Goal: Information Seeking & Learning: Learn about a topic

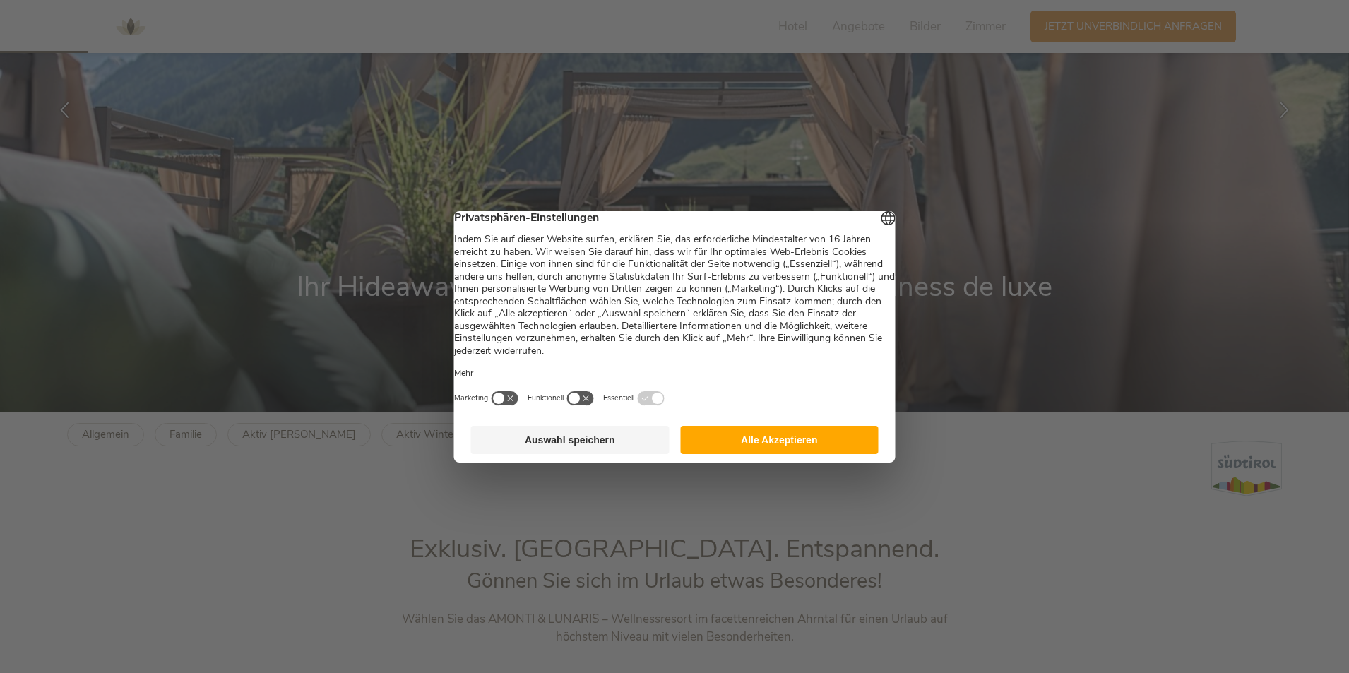
scroll to position [282, 0]
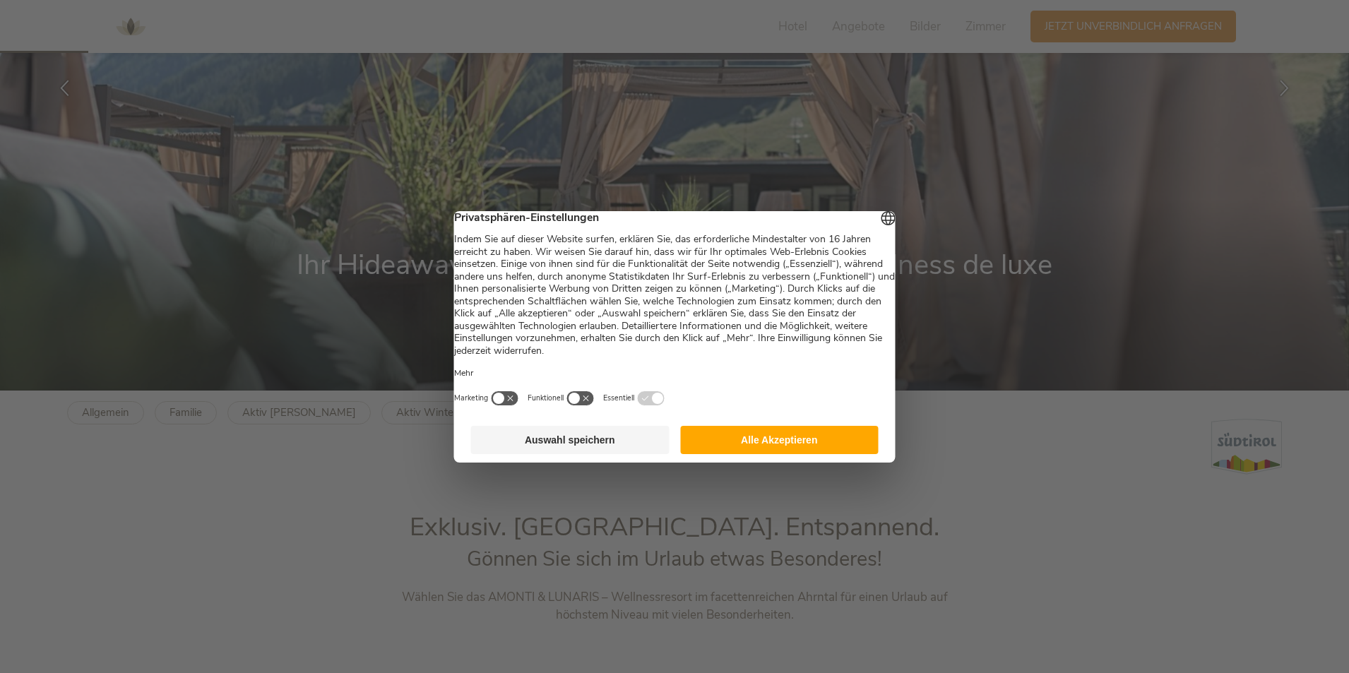
drag, startPoint x: 755, startPoint y: 450, endPoint x: 735, endPoint y: 441, distance: 21.5
click at [755, 449] on button "Alle Akzeptieren" at bounding box center [779, 440] width 198 height 28
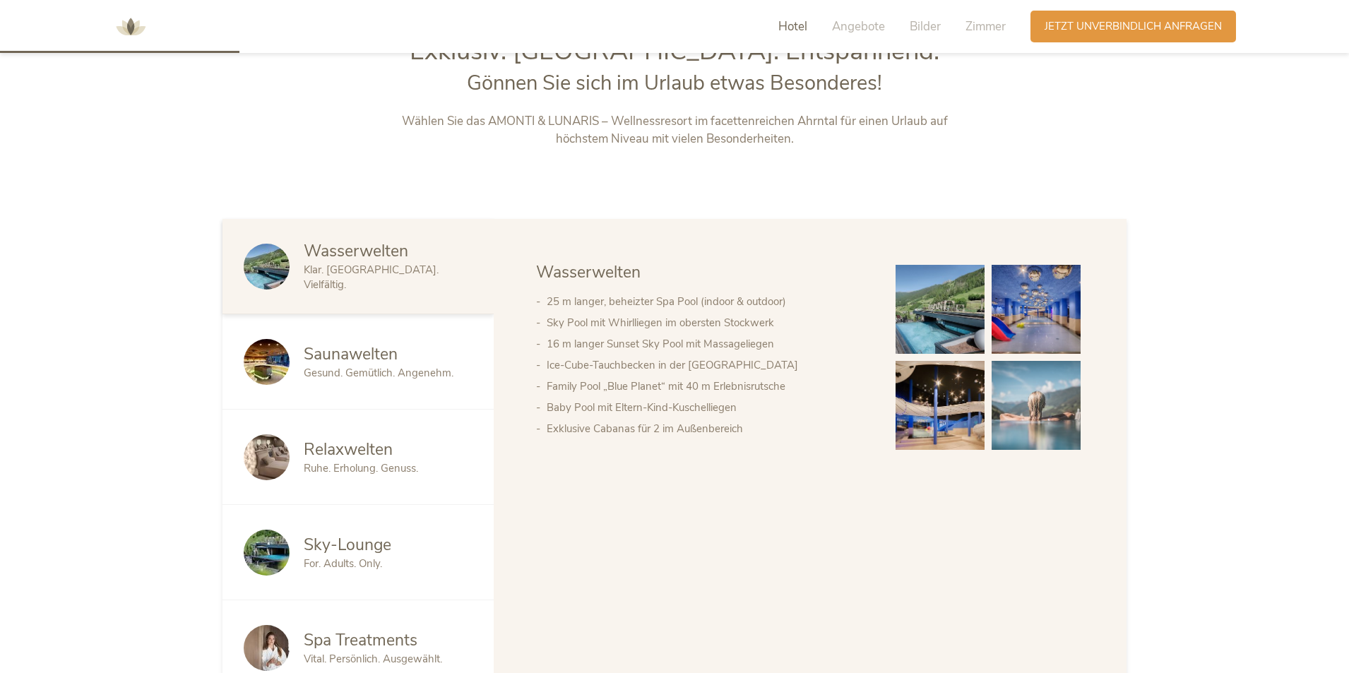
scroll to position [777, 0]
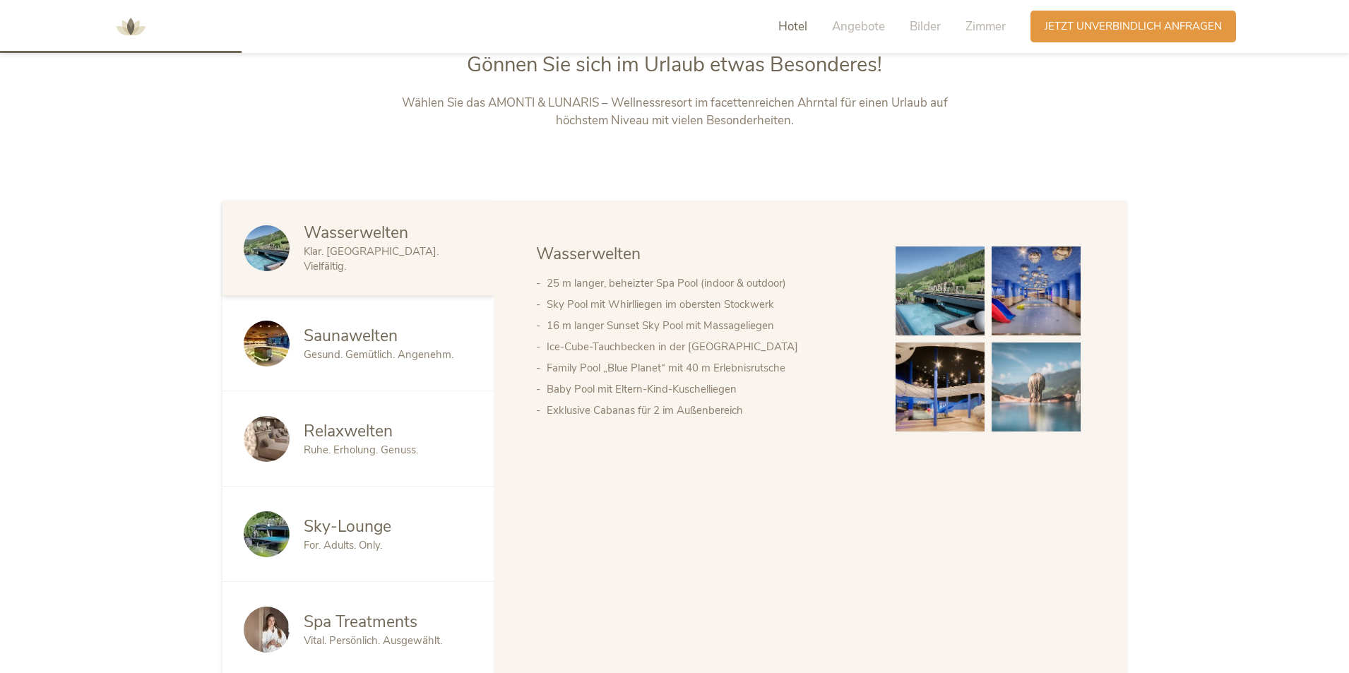
click at [347, 341] on span "Saunawelten" at bounding box center [351, 336] width 94 height 22
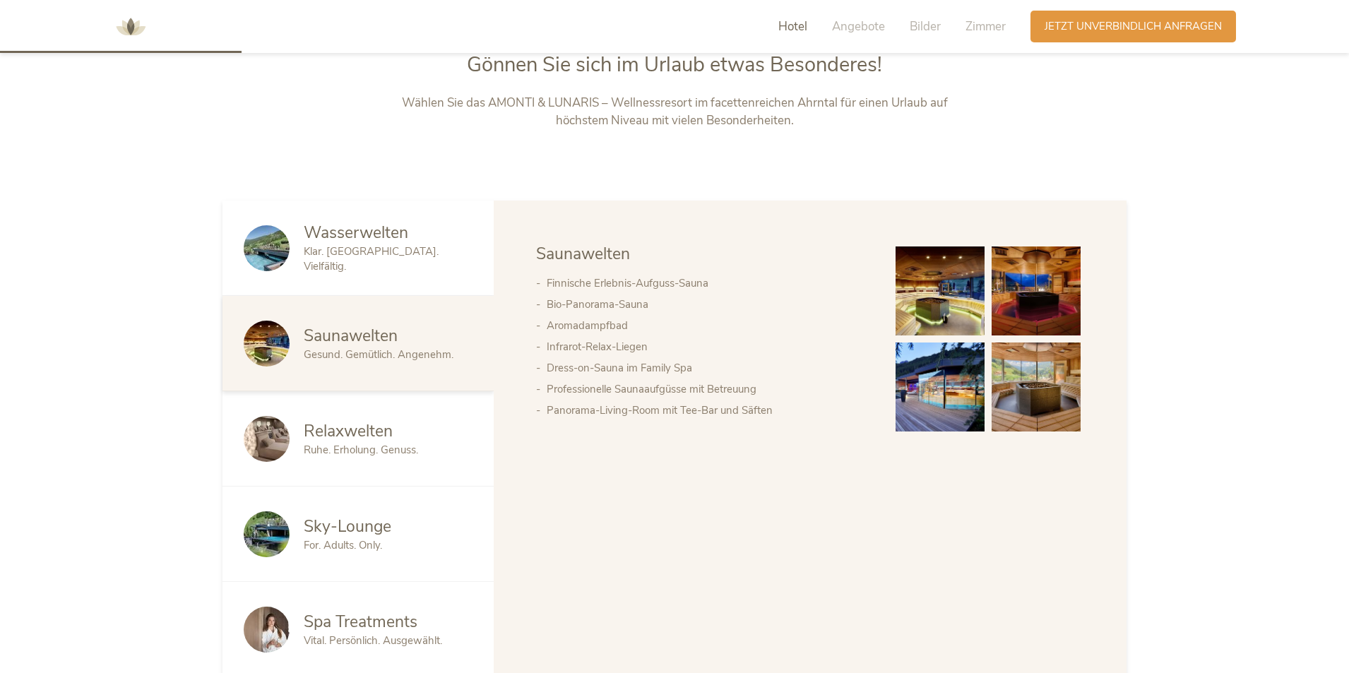
click at [960, 287] on img at bounding box center [939, 290] width 89 height 89
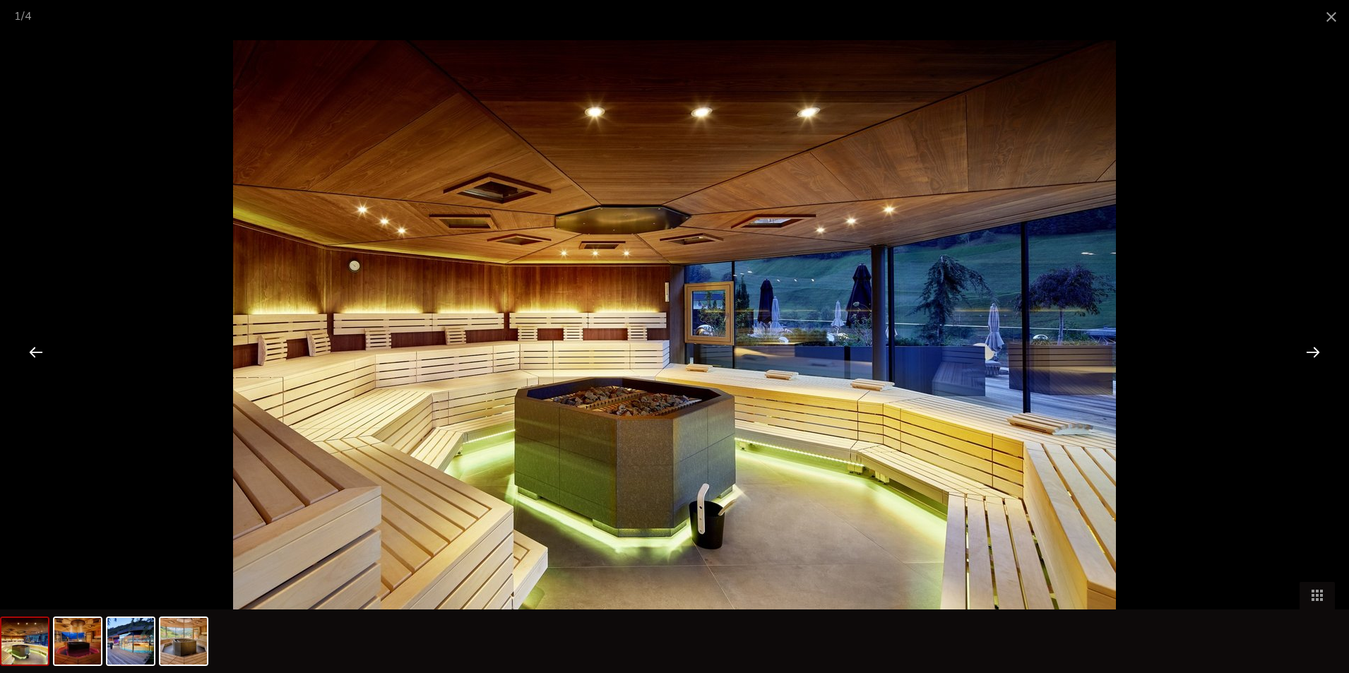
click at [1311, 352] on div at bounding box center [1313, 352] width 44 height 44
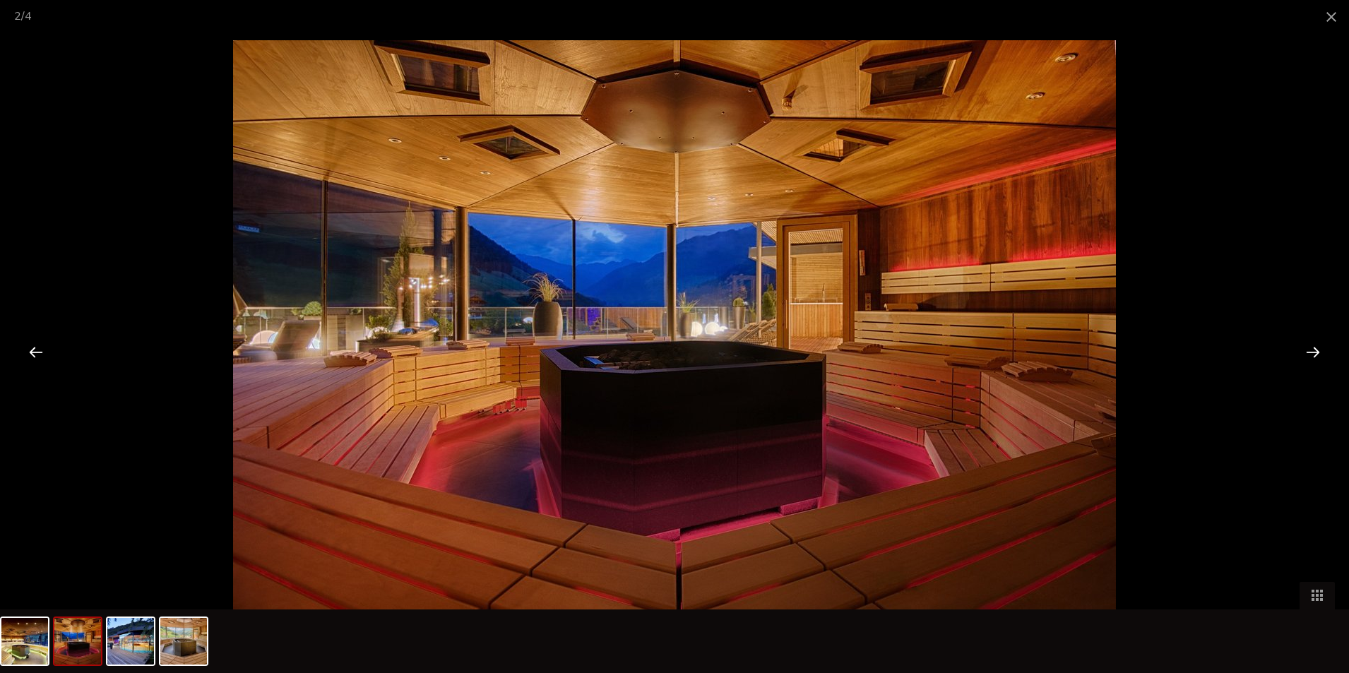
click at [1311, 352] on div at bounding box center [1313, 352] width 44 height 44
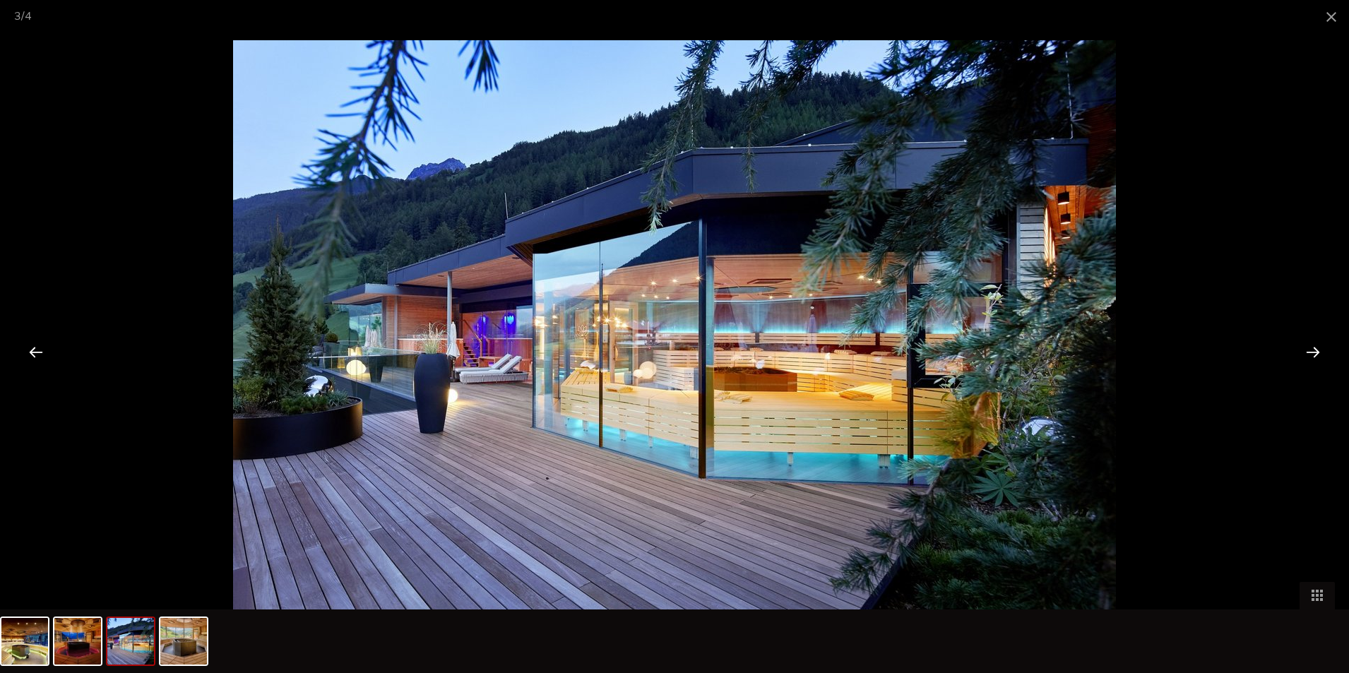
click at [1311, 352] on div at bounding box center [1313, 352] width 44 height 44
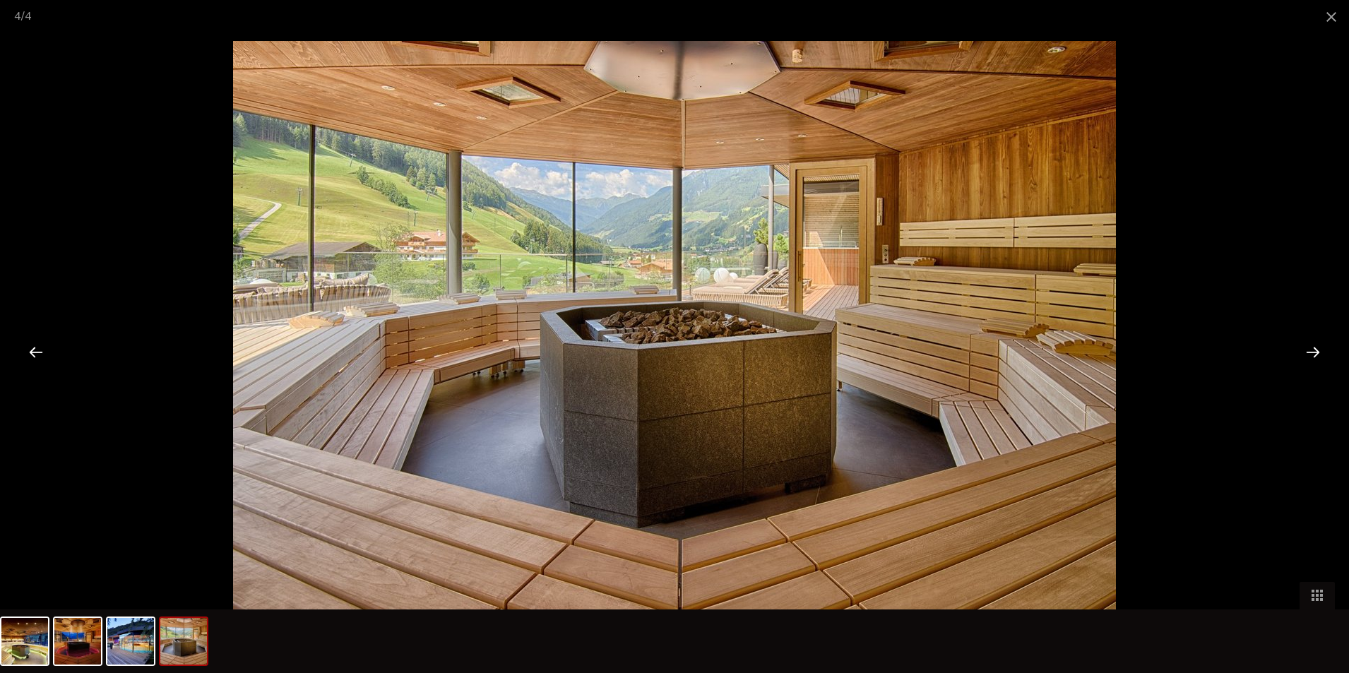
click at [1310, 351] on div at bounding box center [1313, 352] width 44 height 44
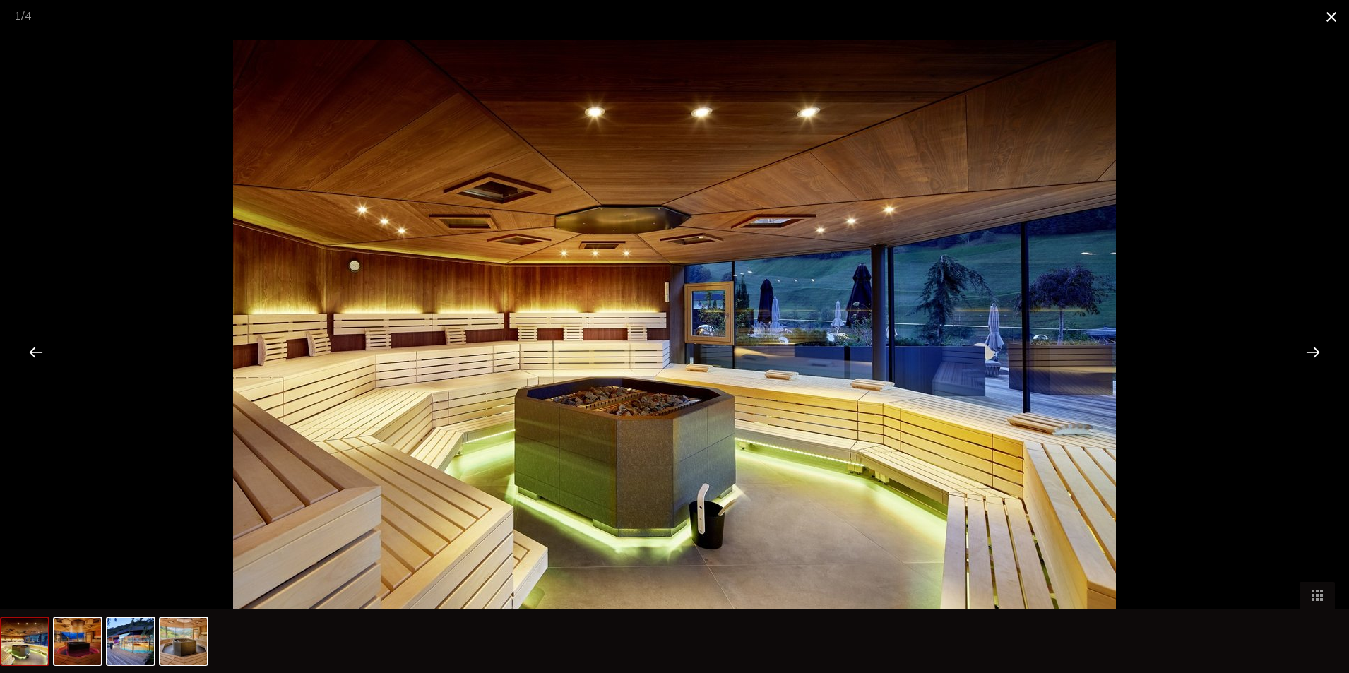
click at [1324, 12] on span at bounding box center [1330, 16] width 35 height 33
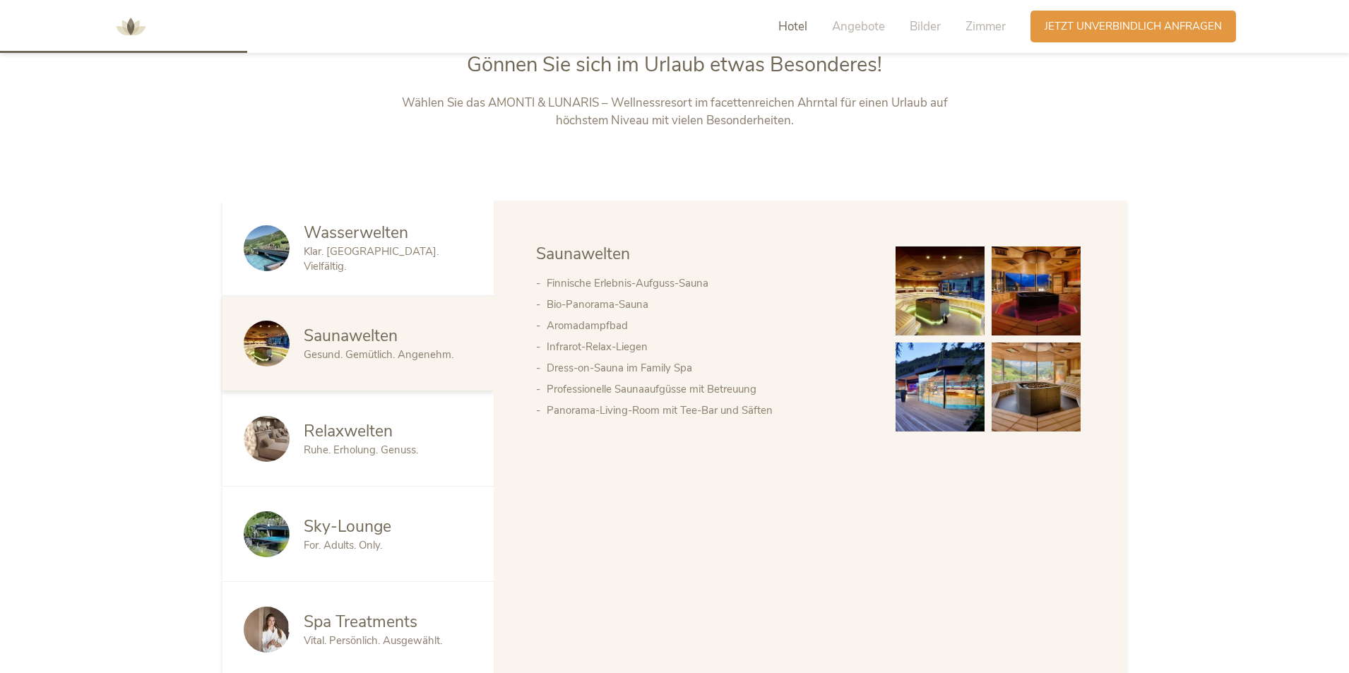
scroll to position [847, 0]
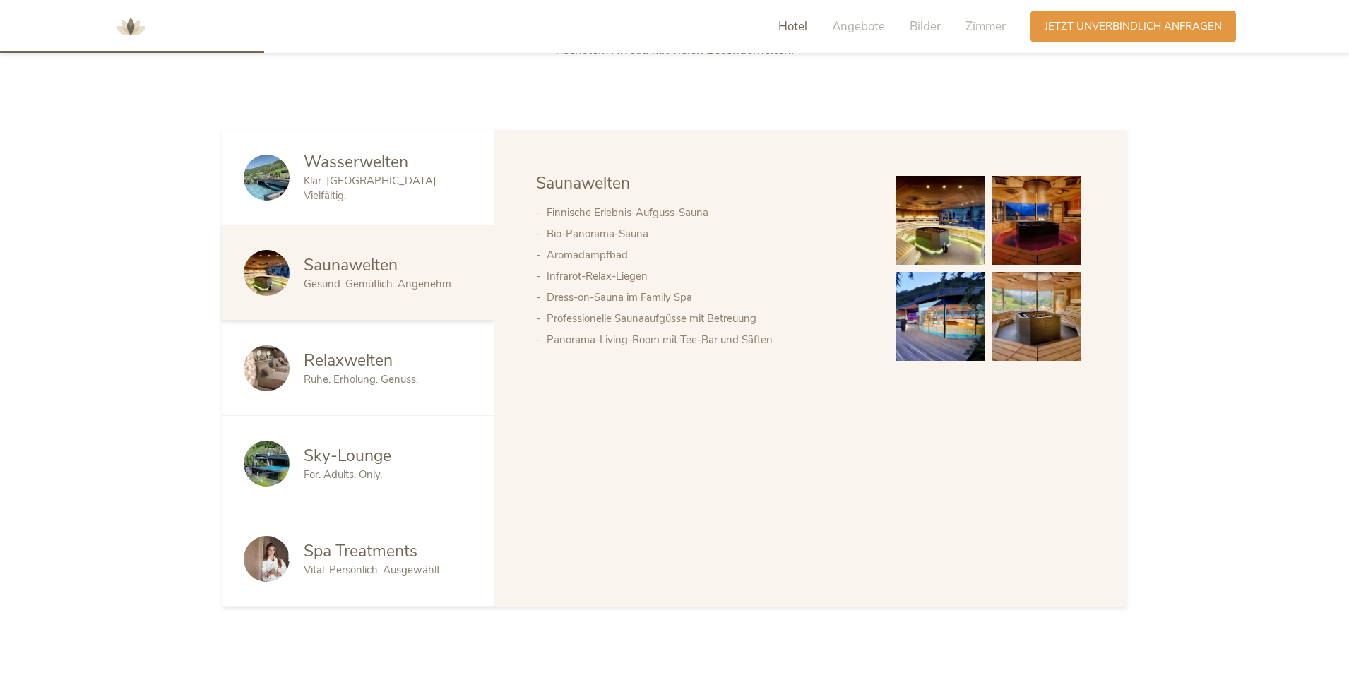
click at [377, 367] on span "Relaxwelten" at bounding box center [348, 361] width 89 height 22
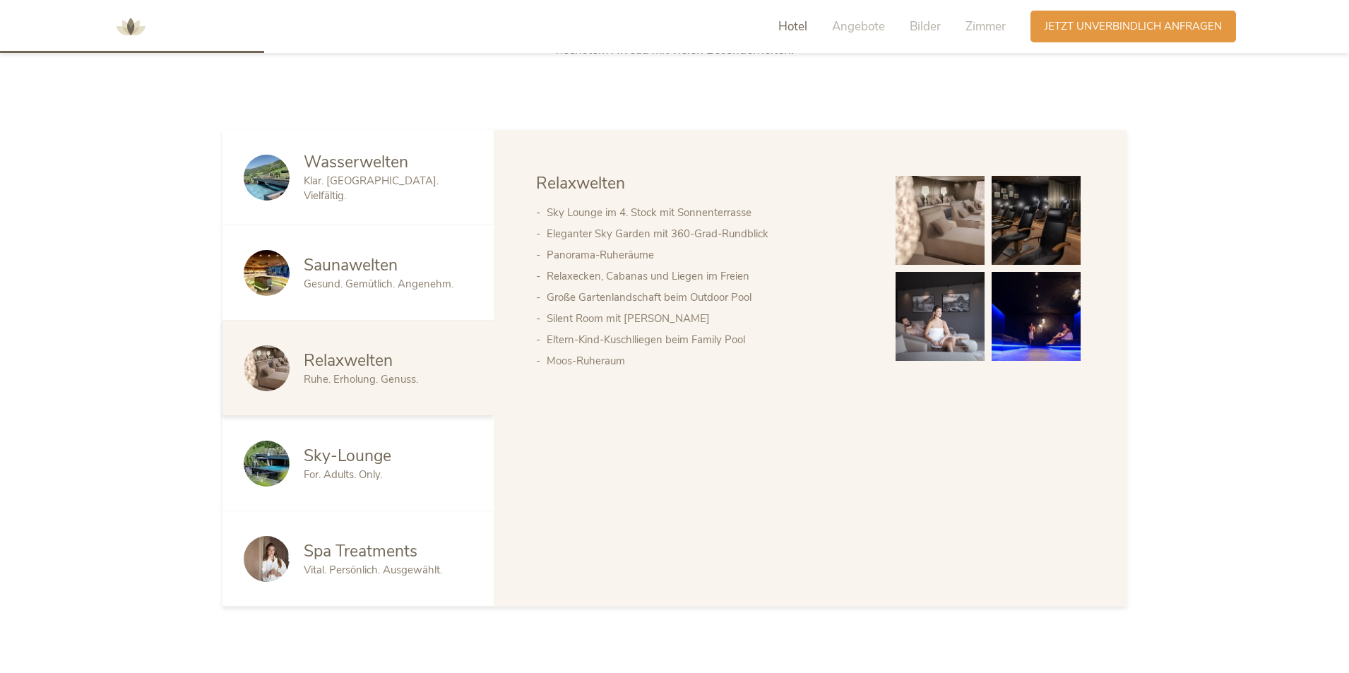
click at [977, 242] on img at bounding box center [939, 220] width 89 height 89
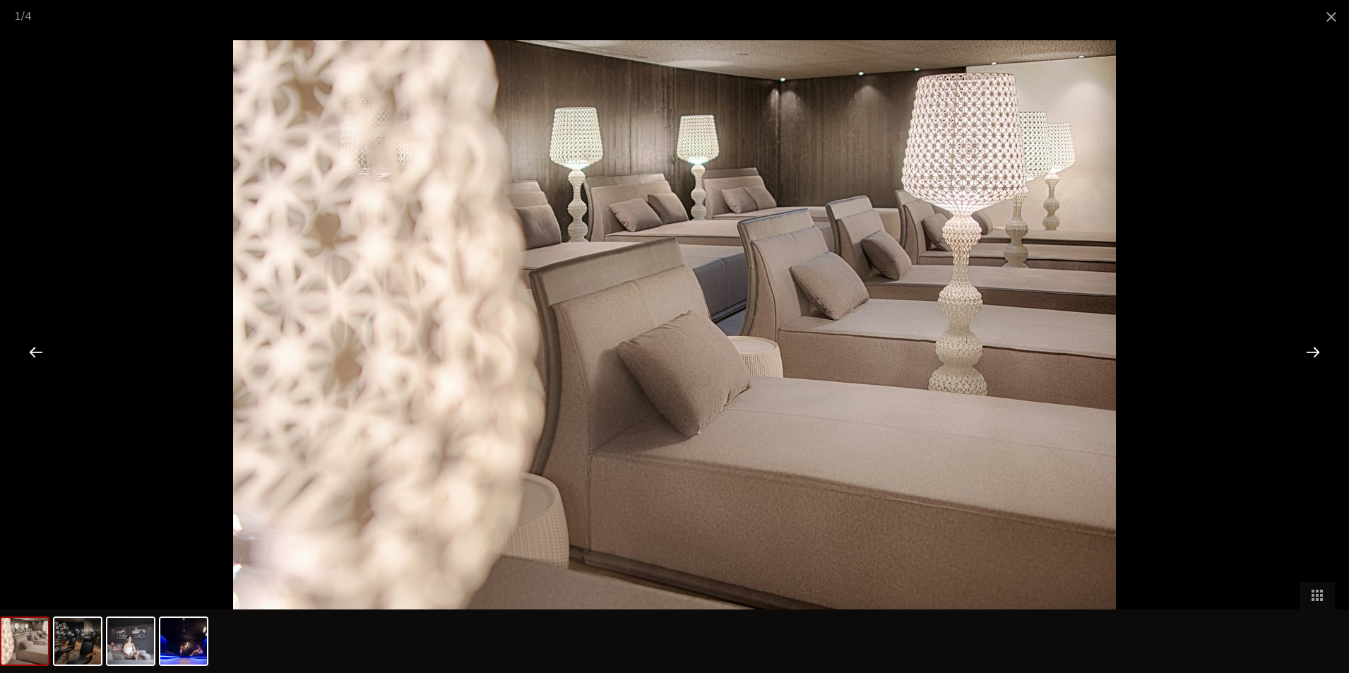
click at [1325, 354] on div at bounding box center [1313, 352] width 44 height 44
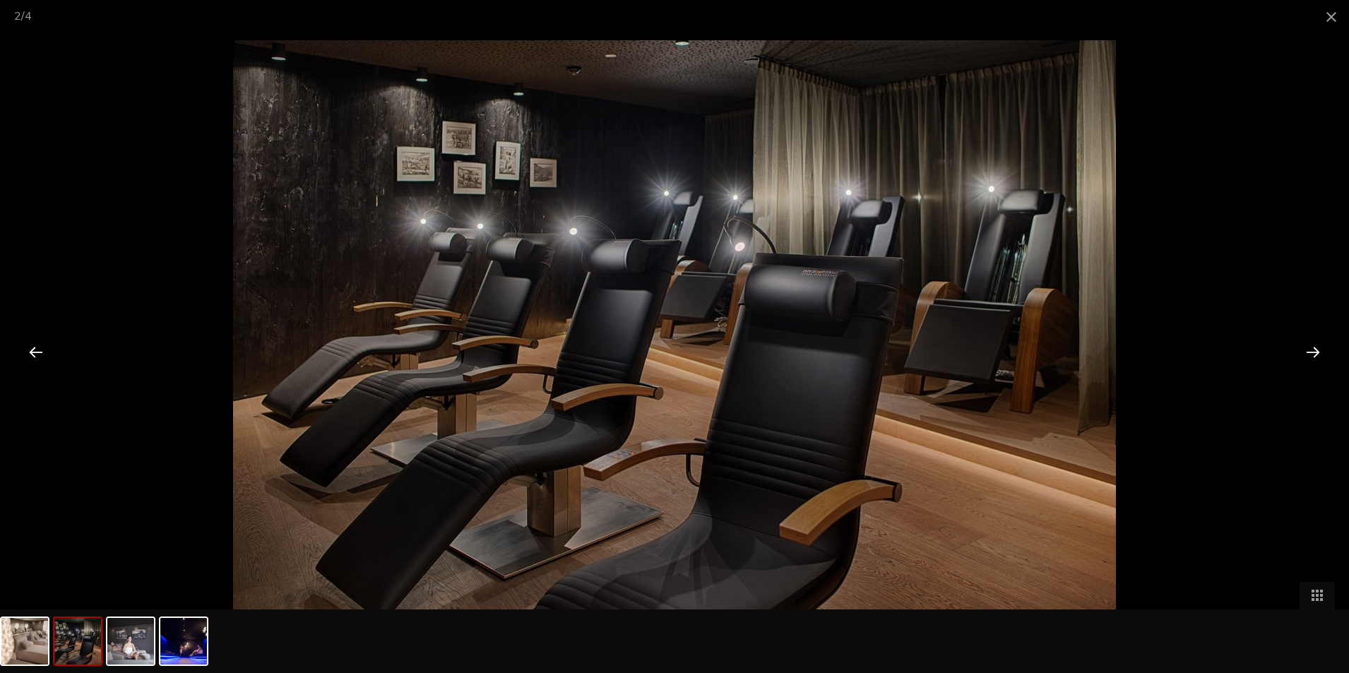
click at [1325, 354] on div at bounding box center [1313, 352] width 44 height 44
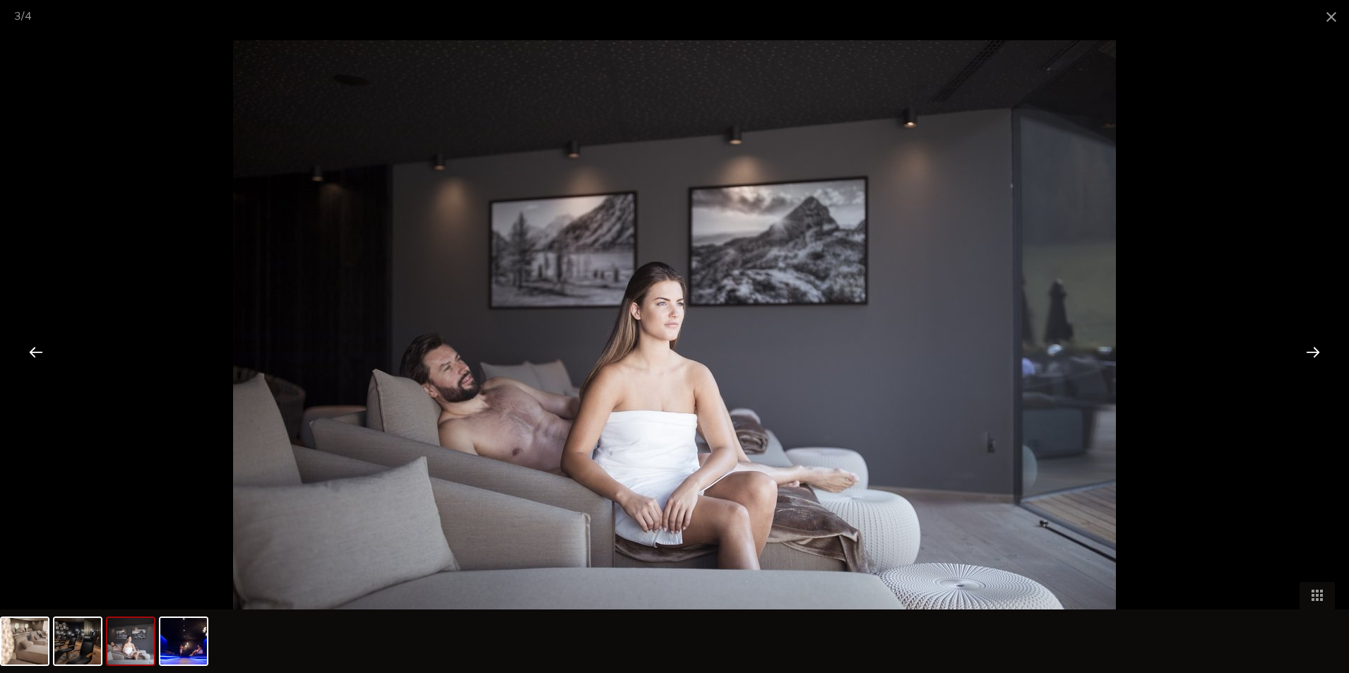
click at [1324, 354] on div at bounding box center [1313, 352] width 44 height 44
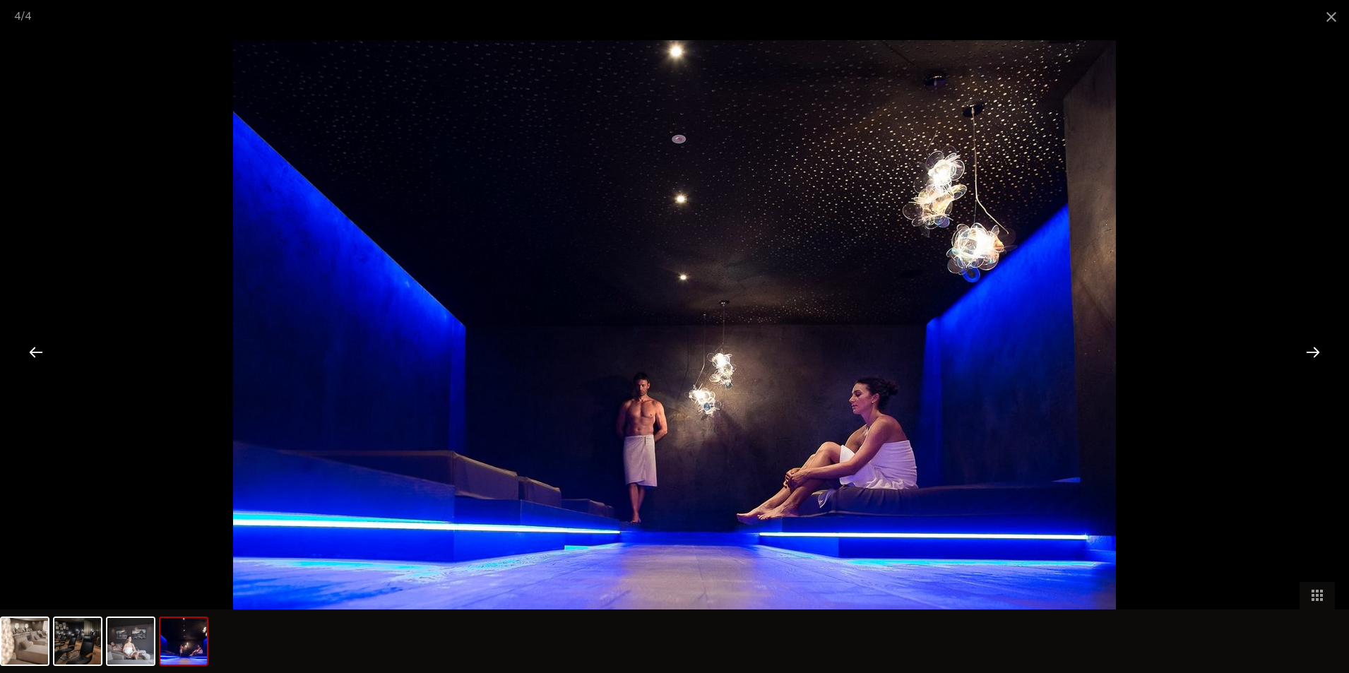
click at [1324, 354] on div at bounding box center [1313, 352] width 44 height 44
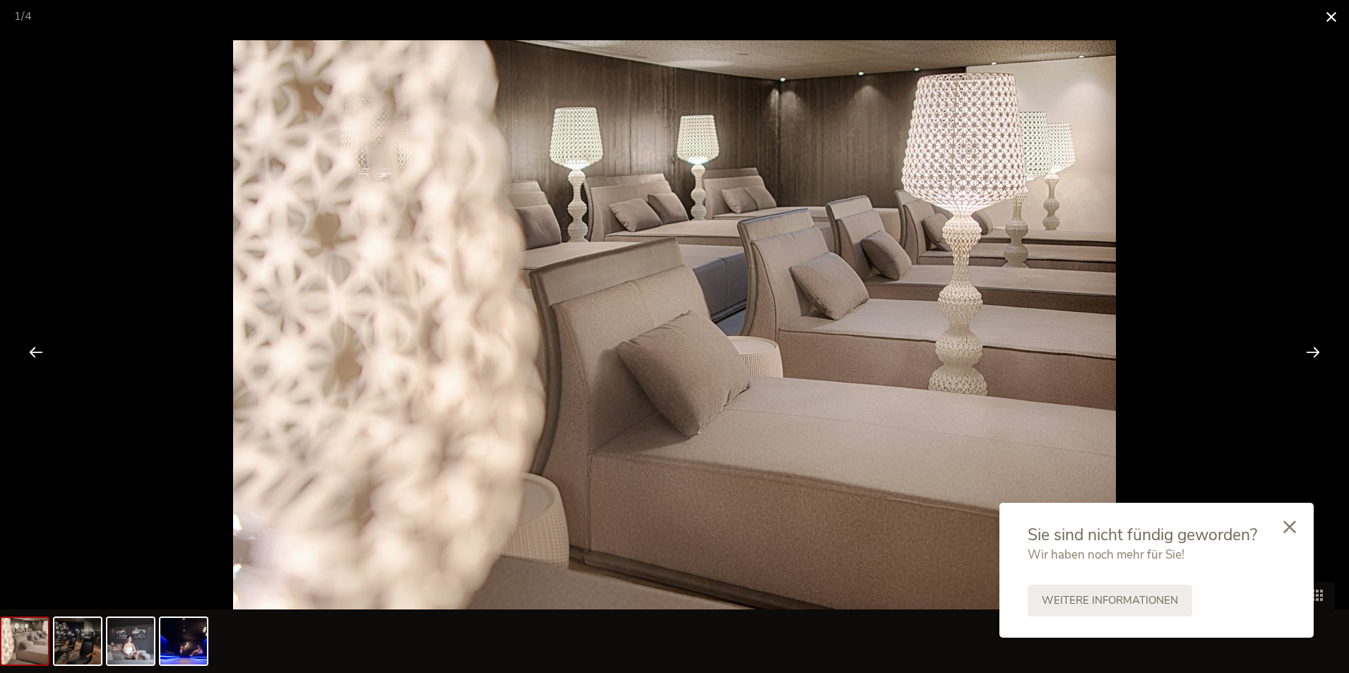
click at [1328, 14] on span at bounding box center [1330, 16] width 35 height 33
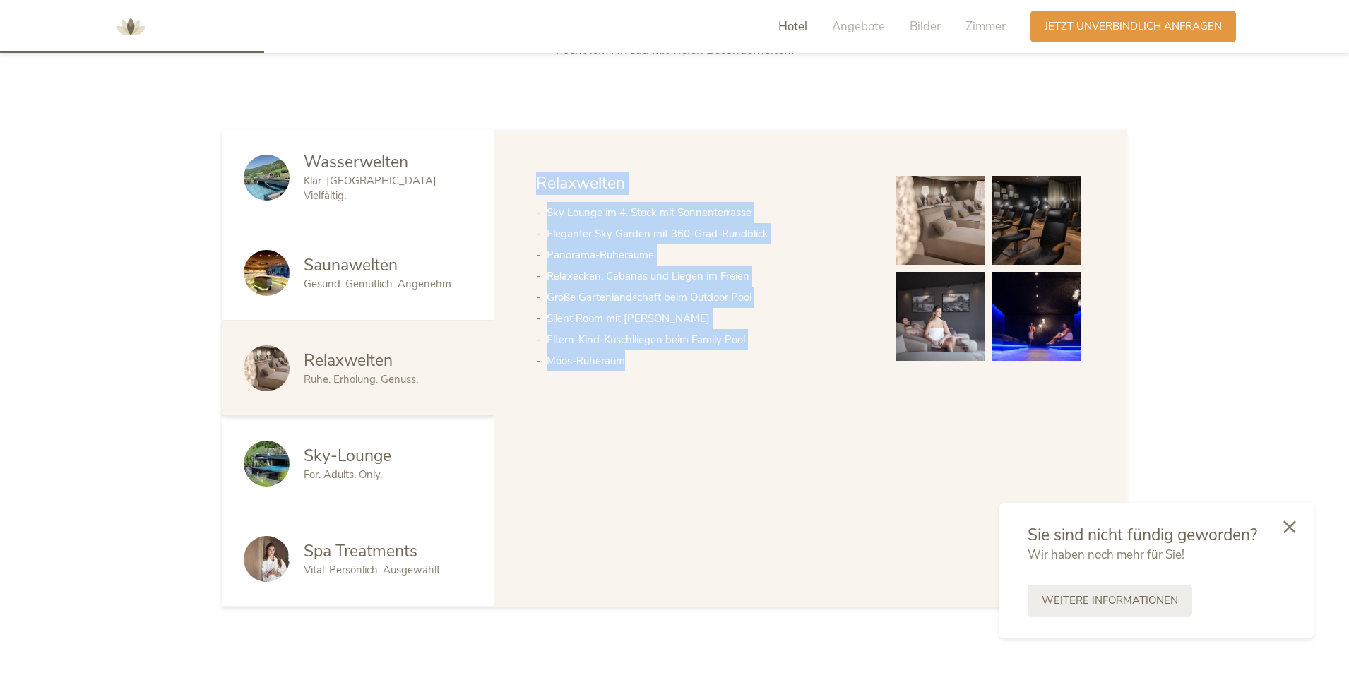
drag, startPoint x: 535, startPoint y: 177, endPoint x: 697, endPoint y: 351, distance: 237.3
click at [697, 351] on div "Wasserwelten Saunawelten Relaxwelten Sky-Lounge Spa Treatments Wasserwelten 25 …" at bounding box center [810, 368] width 633 height 477
copy div "Relaxwelten Sky Lounge im 4. Stock mit Sonnenterrasse Eleganter Sky Garden mit …"
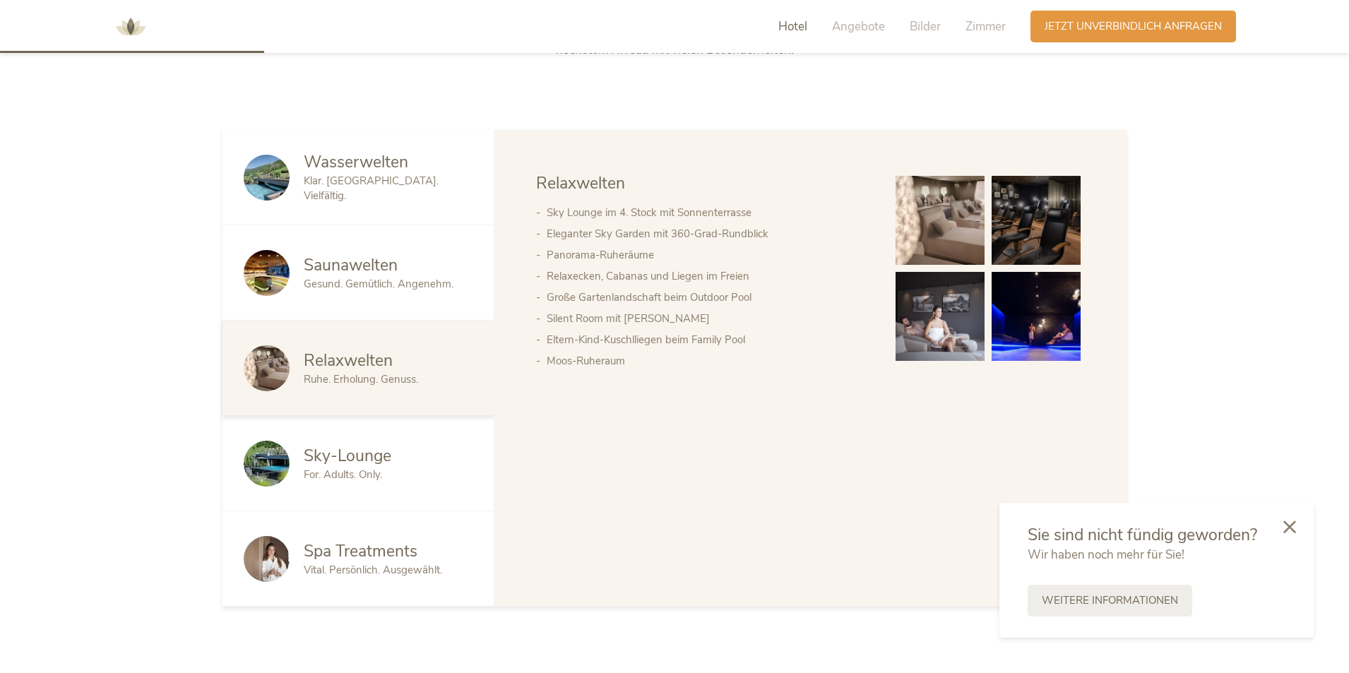
click at [390, 553] on span "Spa Treatments" at bounding box center [361, 551] width 114 height 22
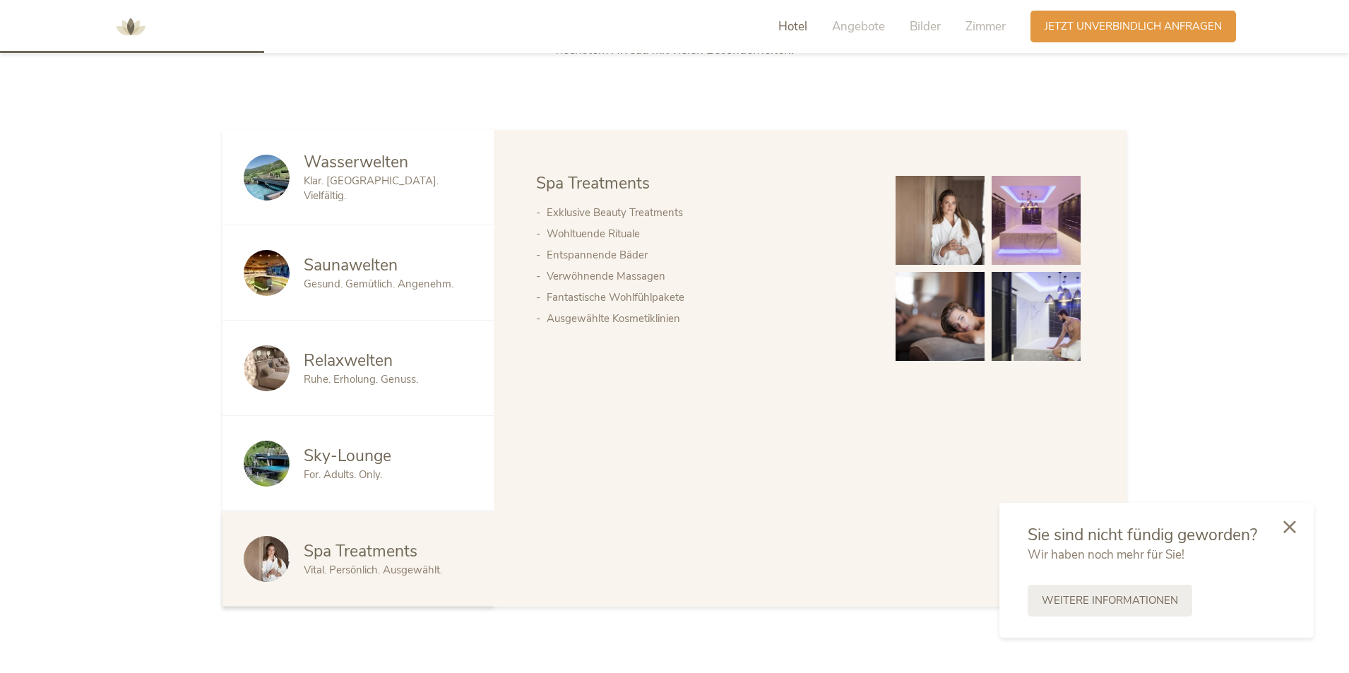
click at [373, 538] on div "Spa Treatments Vital. Persönlich. Ausgewählt." at bounding box center [357, 558] width 271 height 95
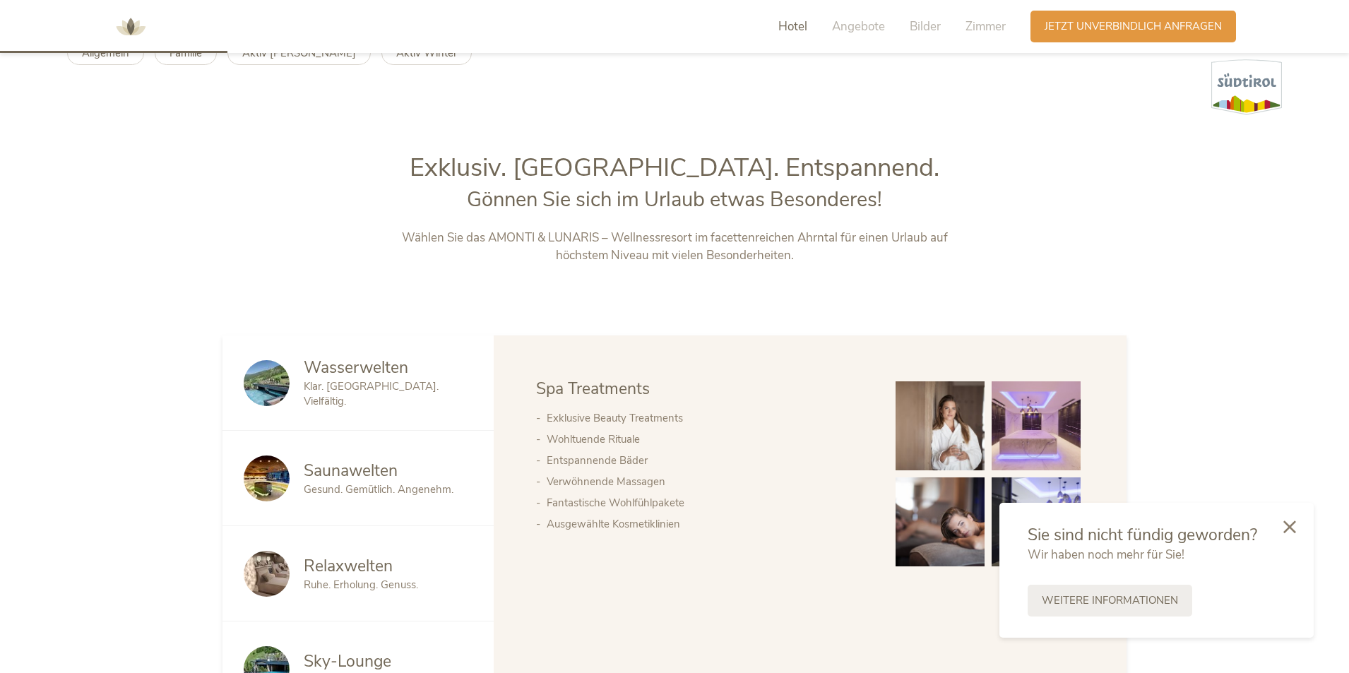
scroll to position [565, 0]
